Goal: Find contact information: Find contact information

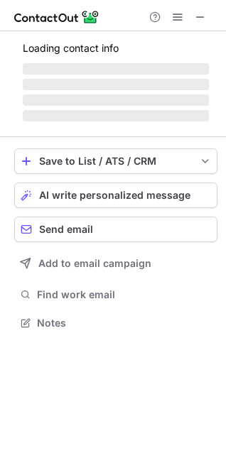
scroll to position [331, 226]
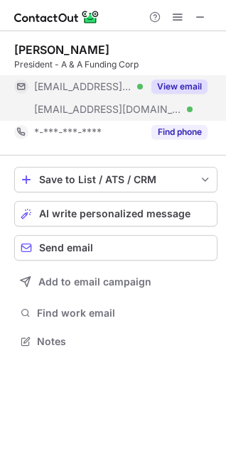
click at [191, 90] on button "View email" at bounding box center [179, 87] width 56 height 14
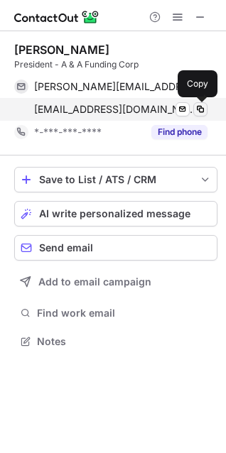
click at [205, 104] on span at bounding box center [200, 109] width 11 height 11
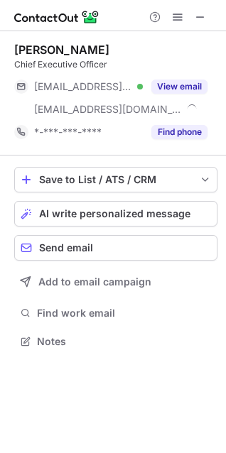
scroll to position [331, 226]
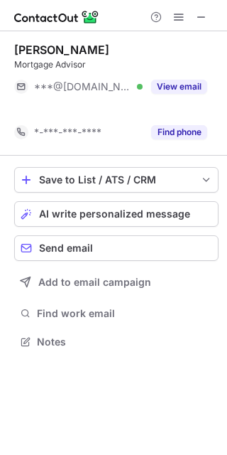
scroll to position [308, 227]
